Goal: Information Seeking & Learning: Learn about a topic

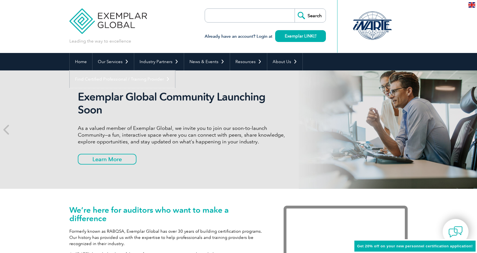
click at [175, 71] on link "Find Certified Professional / Training Provider" at bounding box center [122, 79] width 105 height 17
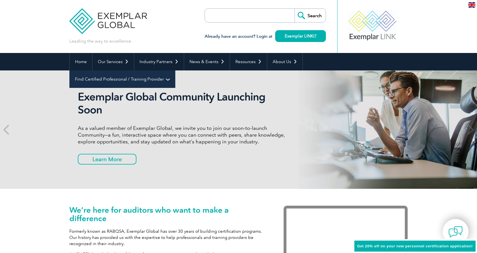
click at [175, 71] on link "Find Certified Professional / Training Provider" at bounding box center [122, 79] width 105 height 17
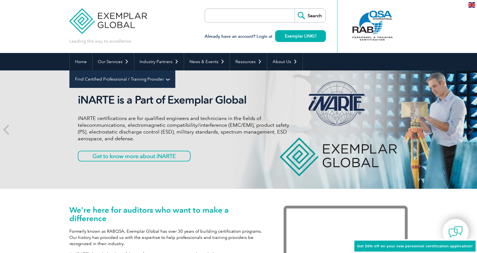
click at [175, 71] on link "Find Certified Professional / Training Provider" at bounding box center [122, 79] width 105 height 17
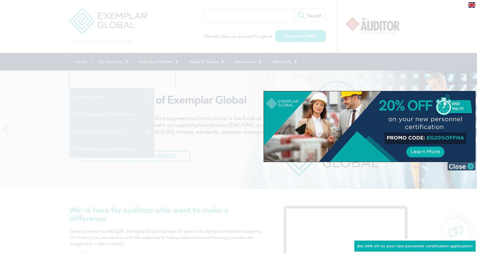
click at [467, 166] on img at bounding box center [462, 166] width 28 height 8
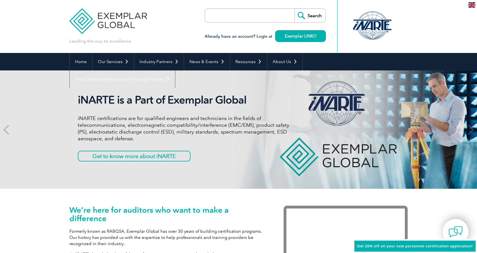
click at [0, 0] on link "Find A Training Provider" at bounding box center [0, 0] width 0 height 0
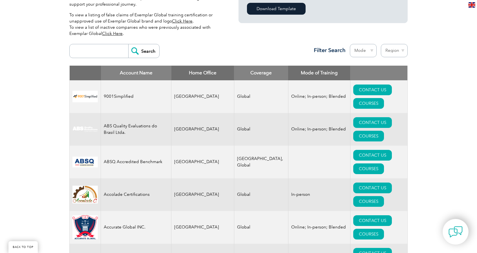
scroll to position [188, 0]
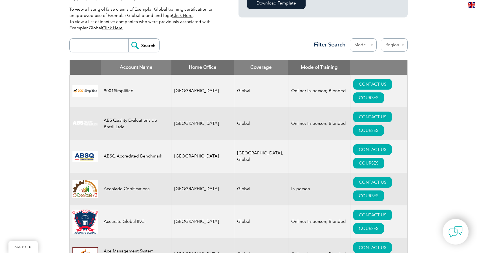
click at [107, 48] on input "search" at bounding box center [100, 46] width 56 height 14
type input "Waste management"
click at [128, 39] on input "Search" at bounding box center [143, 46] width 31 height 14
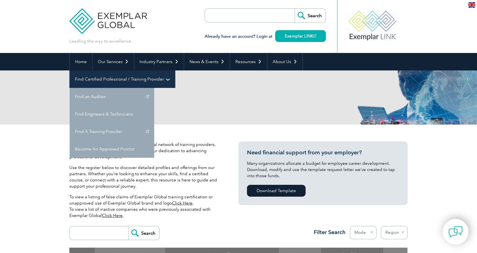
click at [175, 71] on link "Find Certified Professional / Training Provider" at bounding box center [122, 79] width 105 height 17
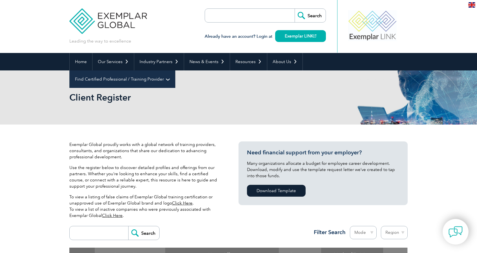
click at [175, 71] on link "Find Certified Professional / Training Provider" at bounding box center [122, 79] width 105 height 17
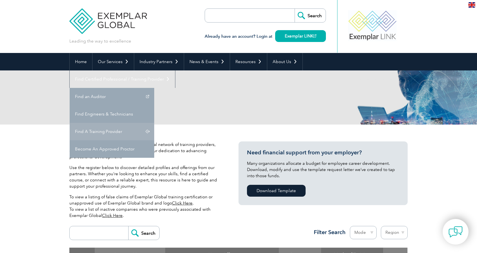
click at [154, 123] on link "Find A Training Provider" at bounding box center [112, 131] width 85 height 17
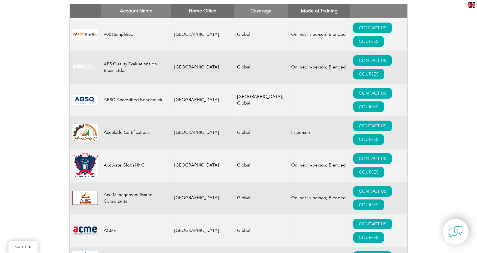
scroll to position [122, 0]
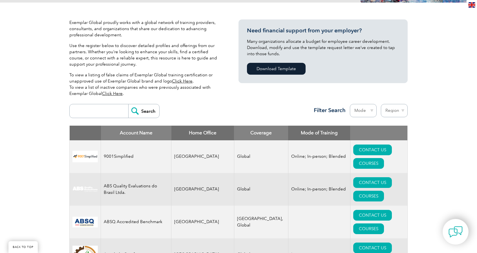
click at [368, 114] on select "Mode Online In-person Blended" at bounding box center [363, 110] width 27 height 13
click at [369, 113] on select "Mode Online In-person Blended" at bounding box center [363, 110] width 27 height 13
click at [385, 111] on select "Region Australia Bahrain Bangladesh Brazil Canada Colombia Dominican Republic E…" at bounding box center [394, 110] width 27 height 13
click at [389, 111] on select "Region Australia Bahrain Bangladesh Brazil Canada Colombia Dominican Republic E…" at bounding box center [394, 110] width 27 height 13
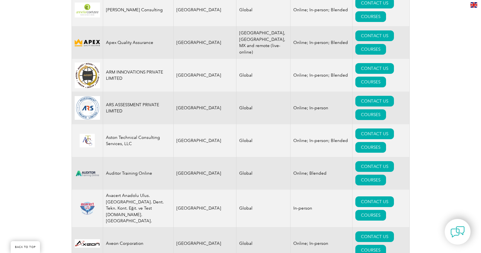
scroll to position [611, 0]
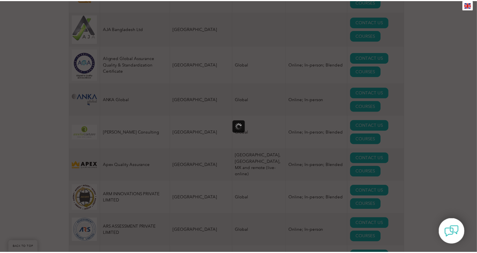
scroll to position [0, 0]
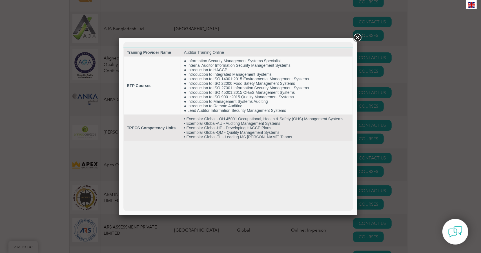
click at [359, 36] on link at bounding box center [358, 38] width 10 height 10
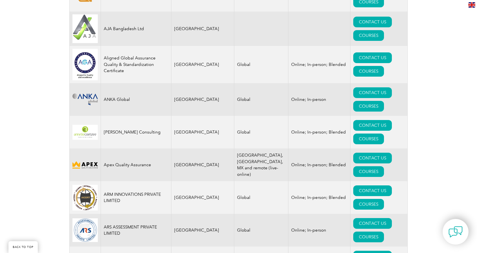
drag, startPoint x: 151, startPoint y: 119, endPoint x: 122, endPoint y: 119, distance: 28.8
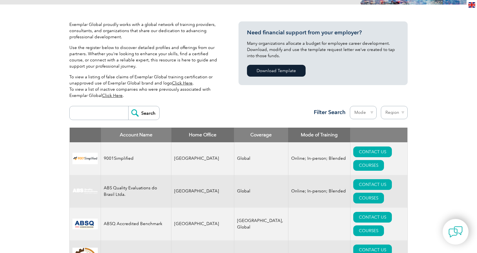
scroll to position [122, 0]
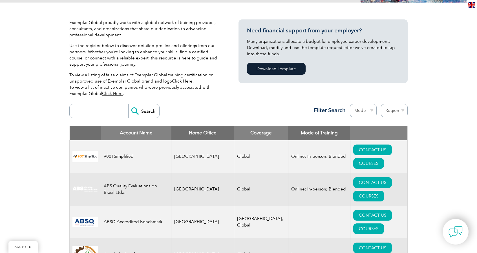
click at [108, 110] on input "search" at bounding box center [100, 111] width 56 height 14
type input "SAI"
click at [128, 104] on input "Search" at bounding box center [143, 111] width 31 height 14
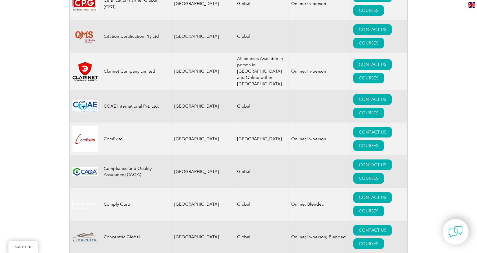
scroll to position [1955, 0]
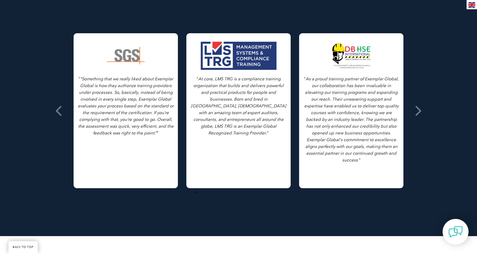
scroll to position [122, 0]
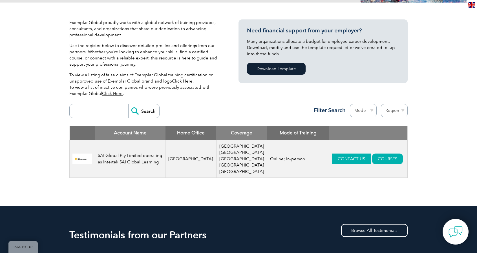
click at [332, 154] on link "CONTACT US" at bounding box center [351, 159] width 39 height 11
